Goal: Transaction & Acquisition: Purchase product/service

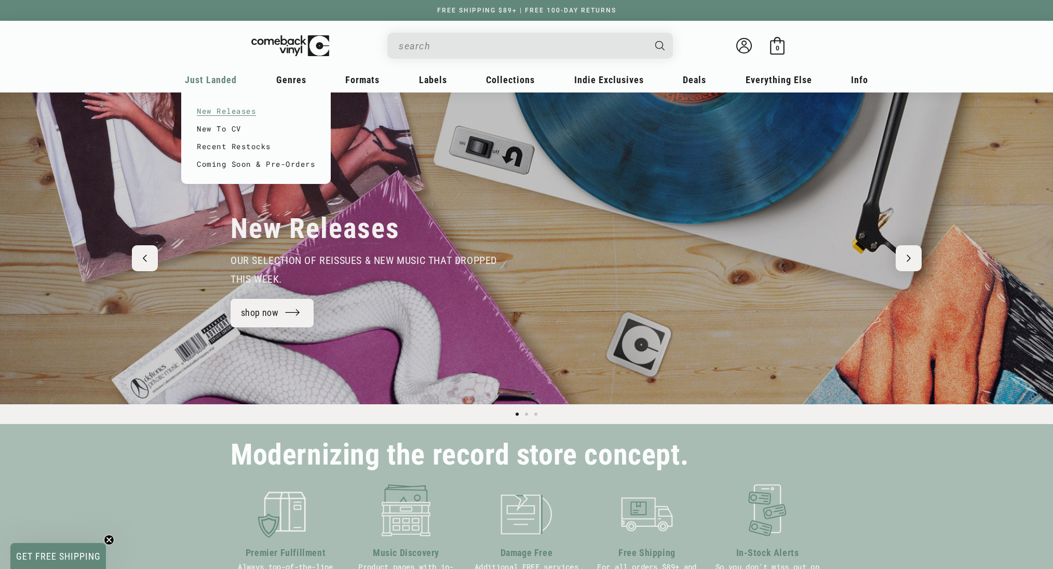
click at [197, 118] on link "New Releases" at bounding box center [256, 111] width 118 height 18
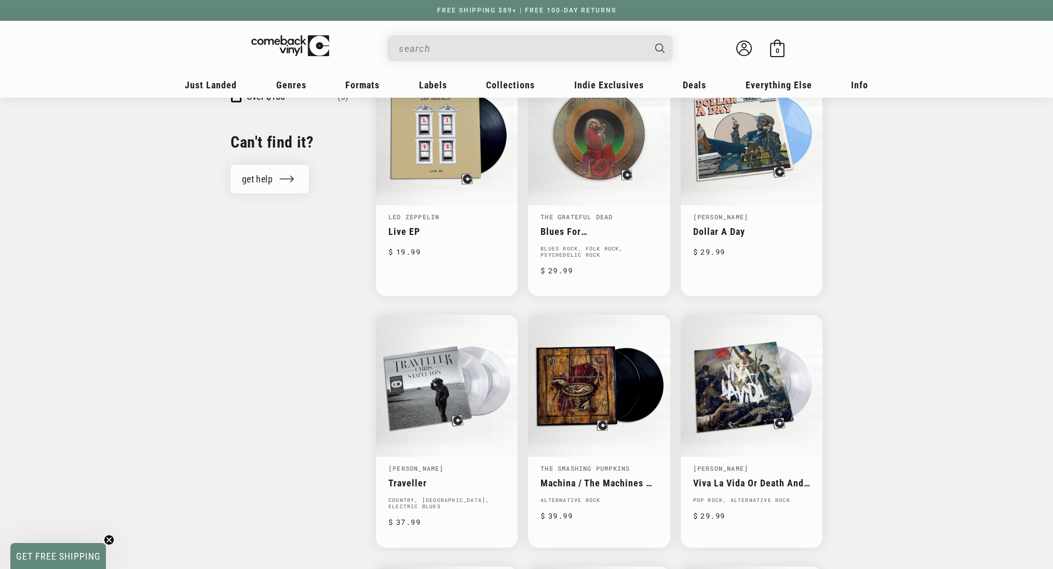
scroll to position [1150, 0]
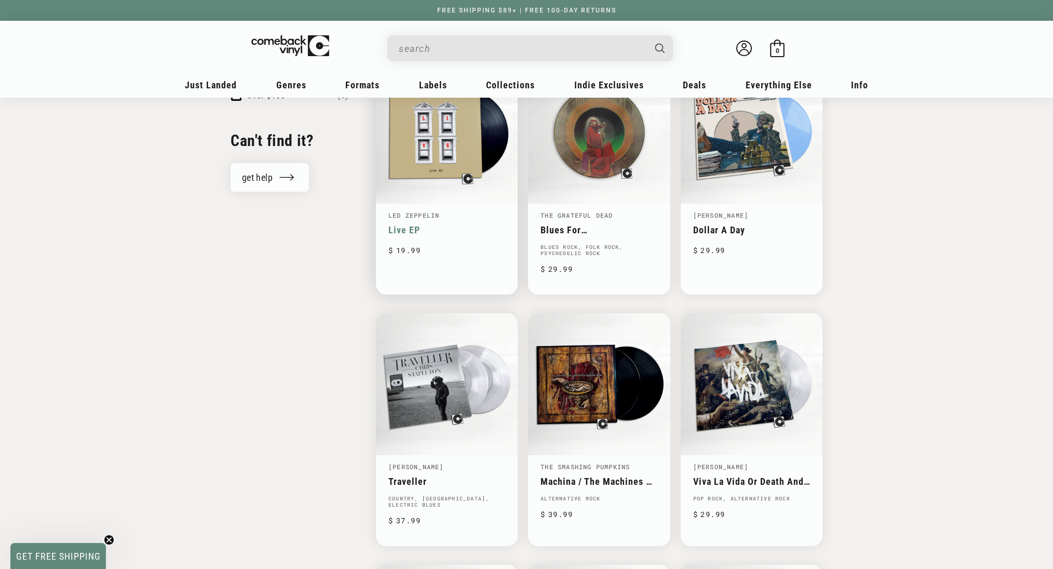
click at [389, 235] on link "Live EP" at bounding box center [446, 229] width 117 height 11
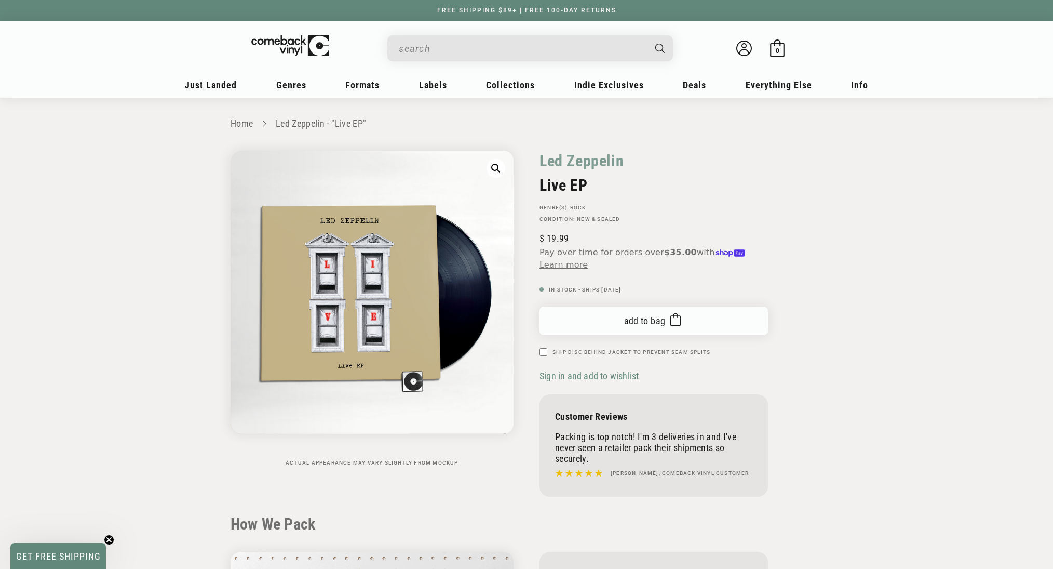
click at [629, 326] on span "Add to bag" at bounding box center [645, 320] width 42 height 11
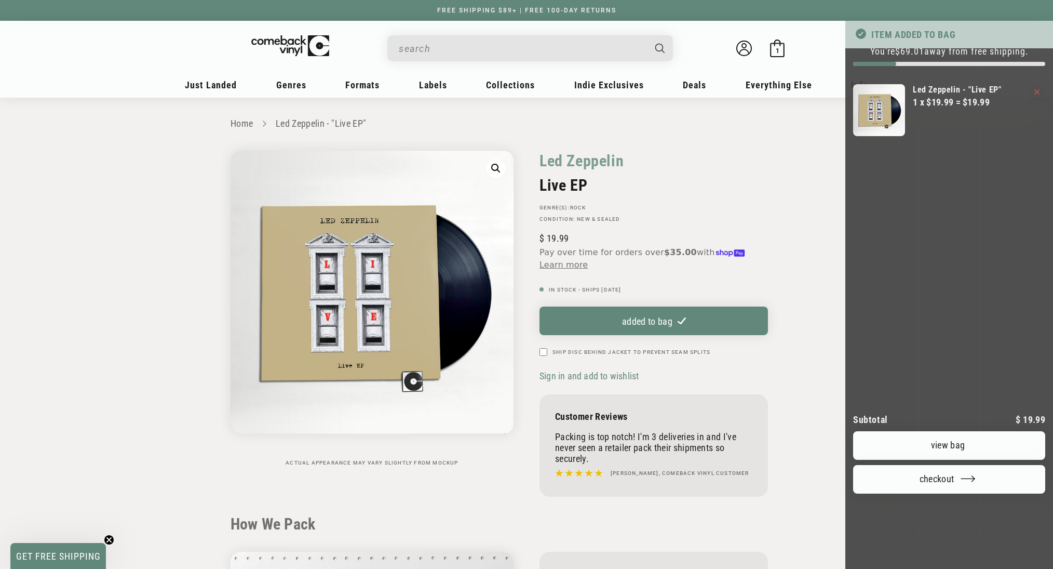
click at [404, 51] on div at bounding box center [526, 284] width 1053 height 569
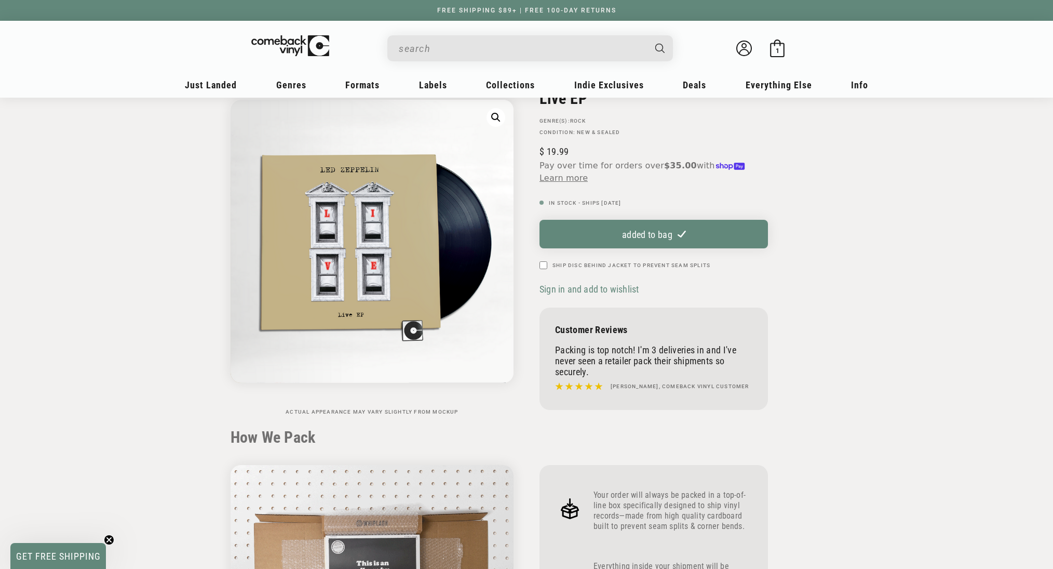
scroll to position [103, 0]
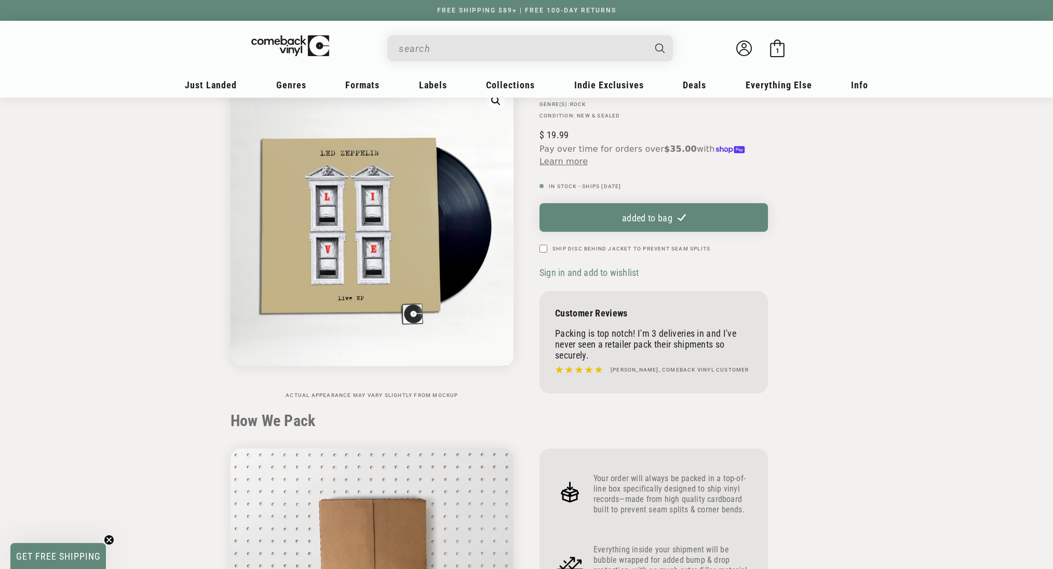
click at [404, 51] on input "When autocomplete results are available use up and down arrows to review and en…" at bounding box center [522, 48] width 246 height 21
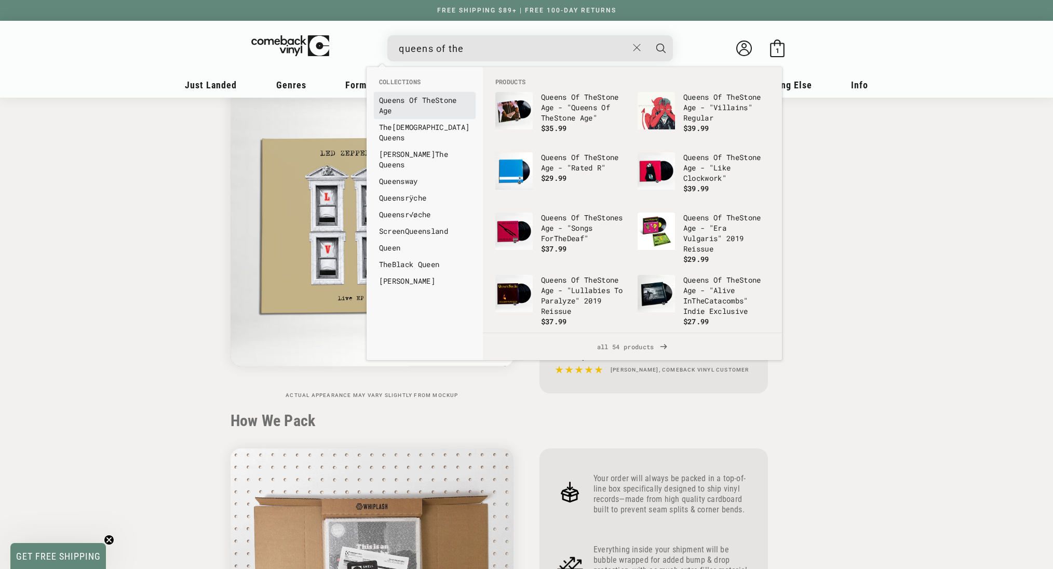
type input "queens of the"
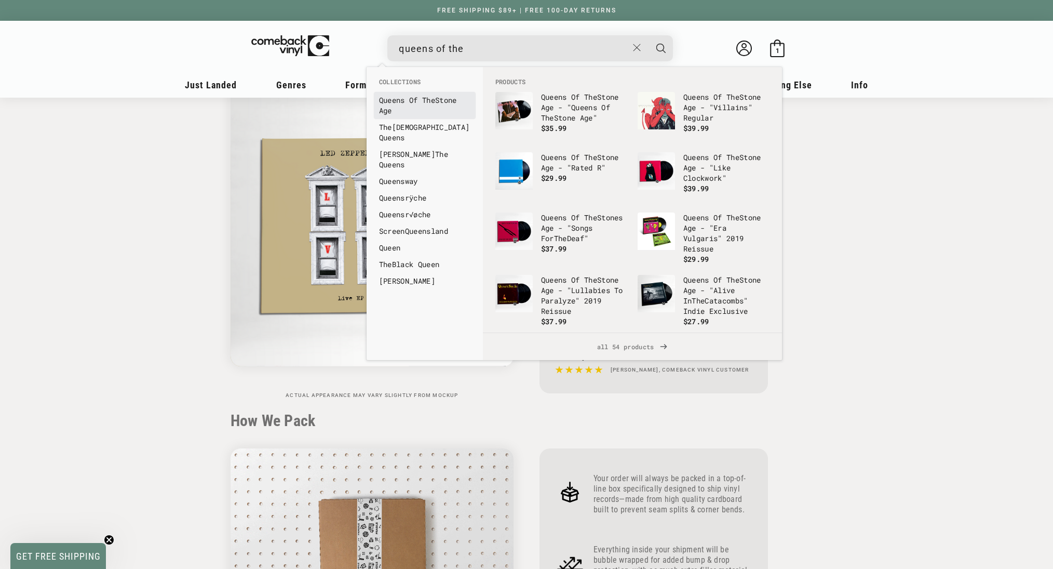
click at [388, 101] on b "Queens" at bounding box center [392, 100] width 26 height 10
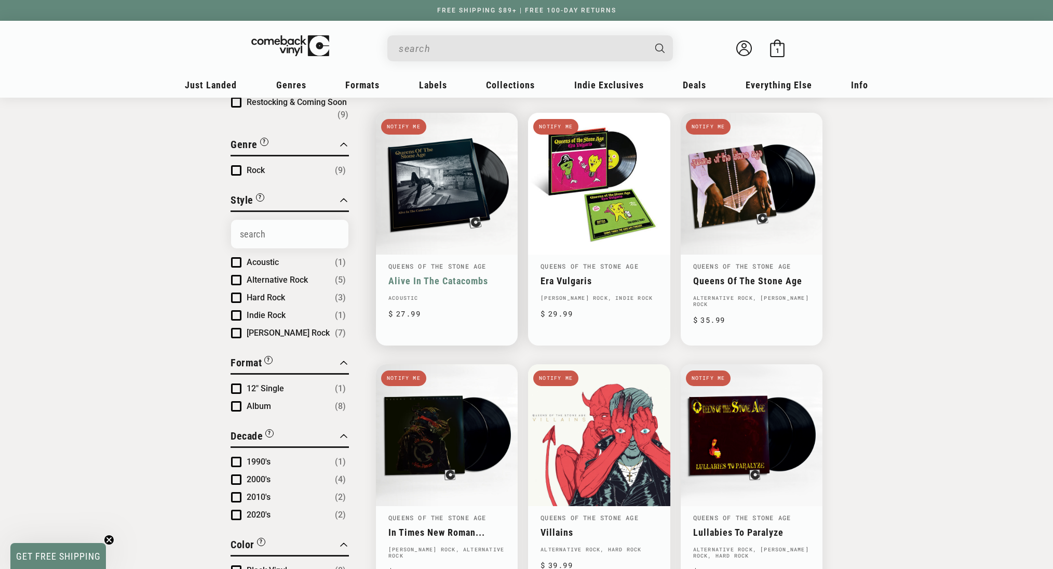
scroll to position [97, 0]
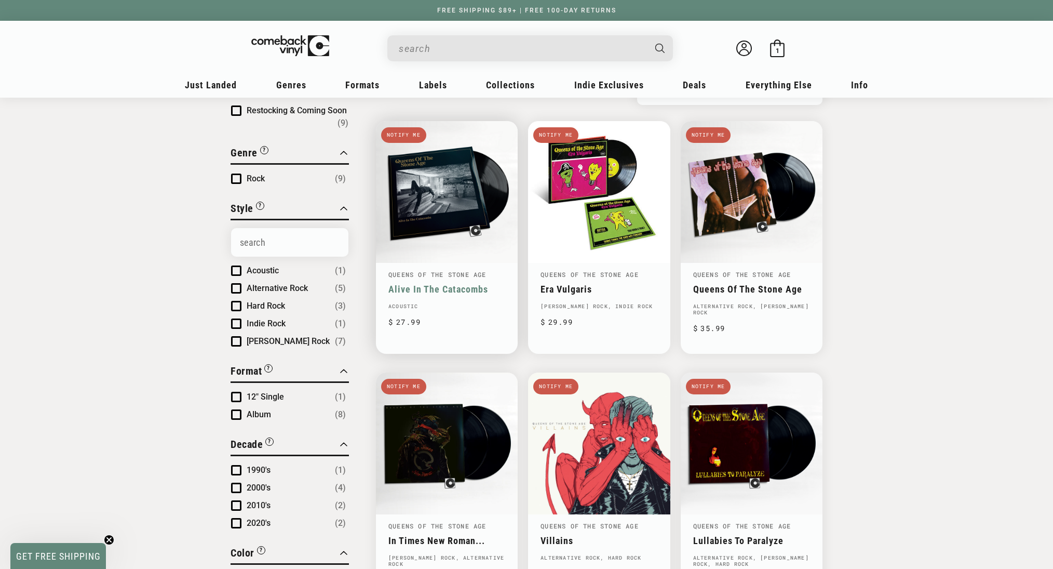
click at [388, 284] on link "Alive In The Catacombs" at bounding box center [446, 289] width 117 height 11
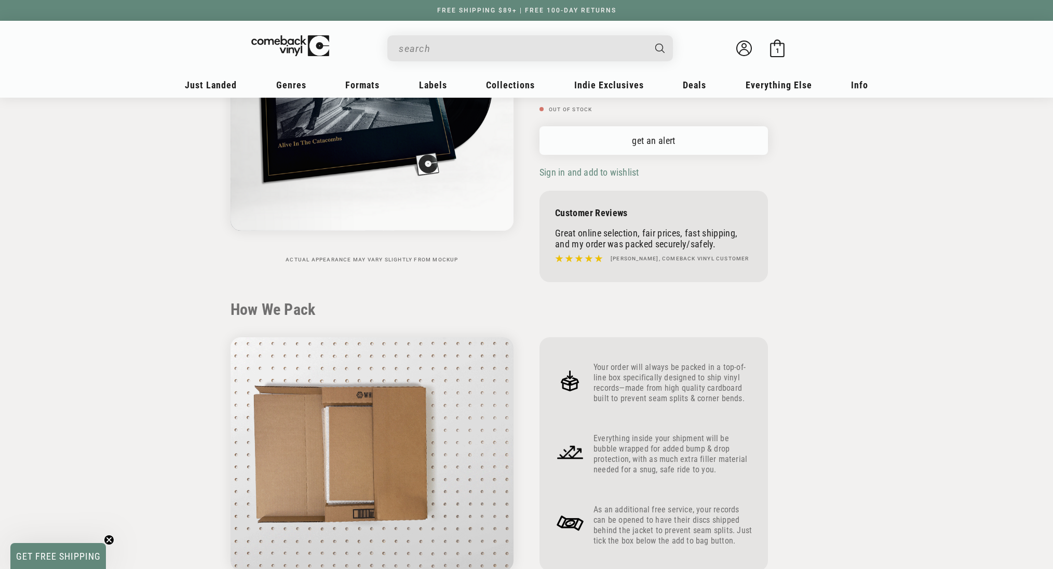
scroll to position [205, 0]
